Goal: Transaction & Acquisition: Purchase product/service

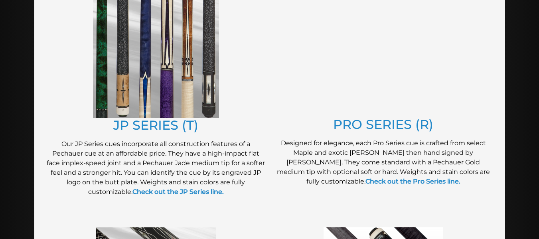
scroll to position [439, 0]
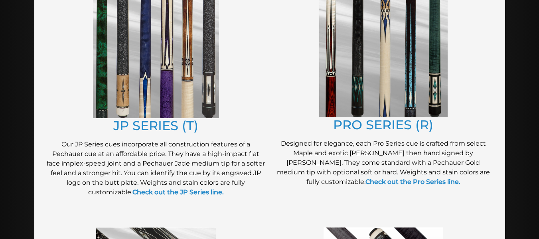
click at [117, 80] on img at bounding box center [156, 55] width 126 height 125
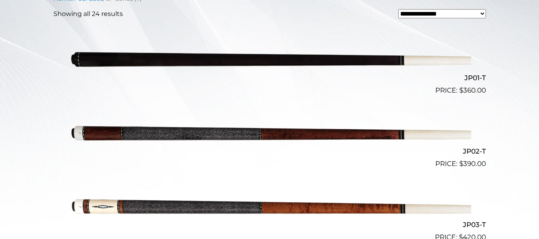
scroll to position [209, 0]
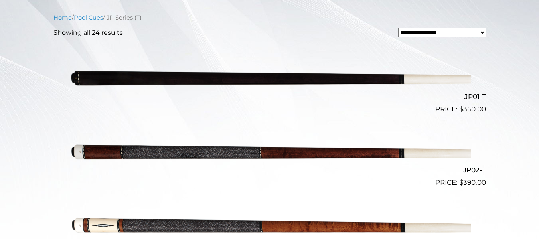
click at [112, 77] on img at bounding box center [269, 77] width 403 height 67
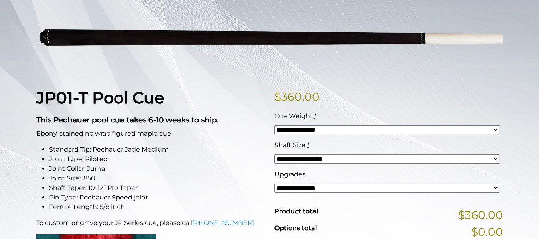
scroll to position [120, 0]
